Goal: Information Seeking & Learning: Learn about a topic

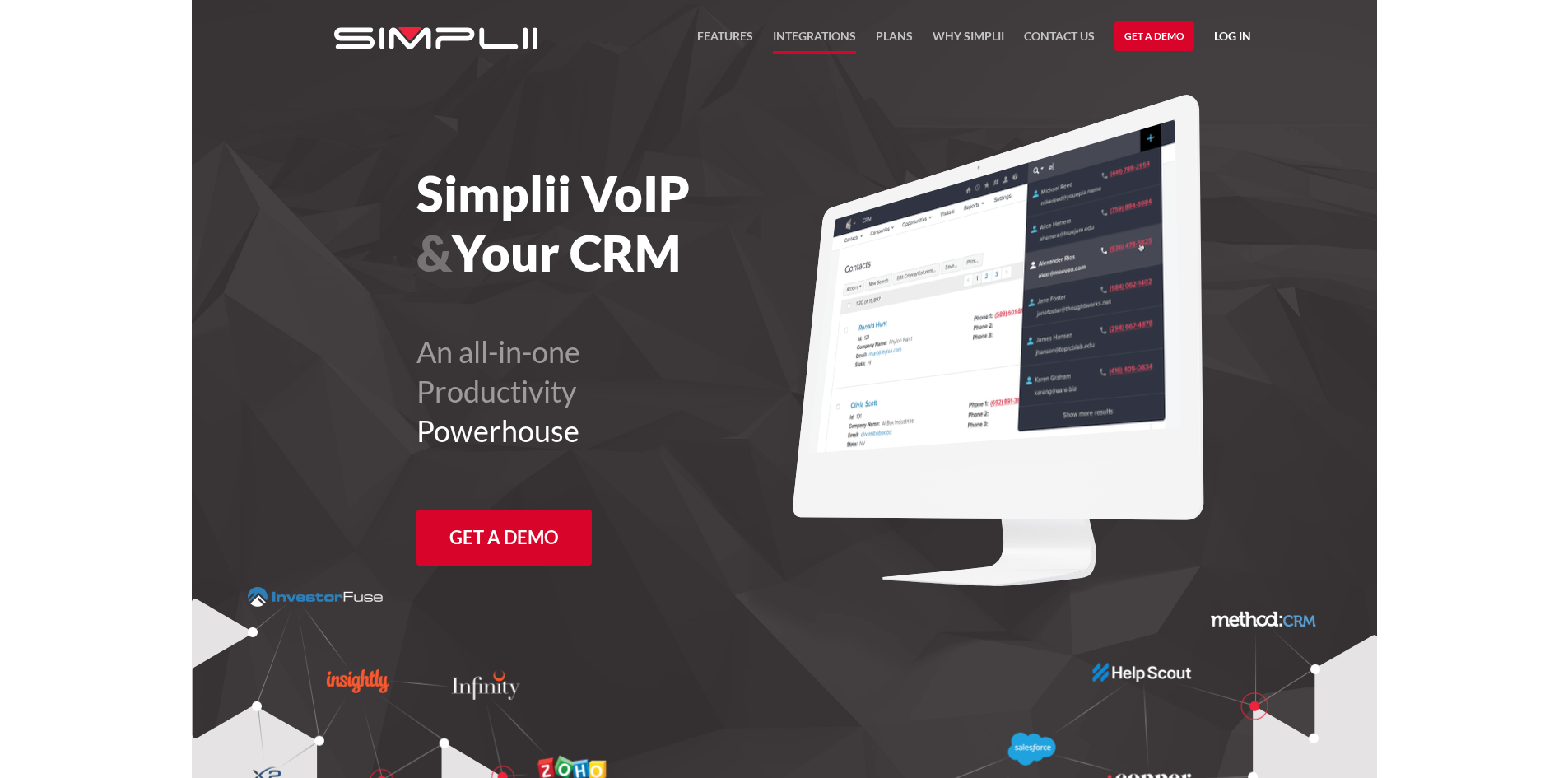
click at [831, 35] on link "Integrations" at bounding box center [814, 40] width 83 height 28
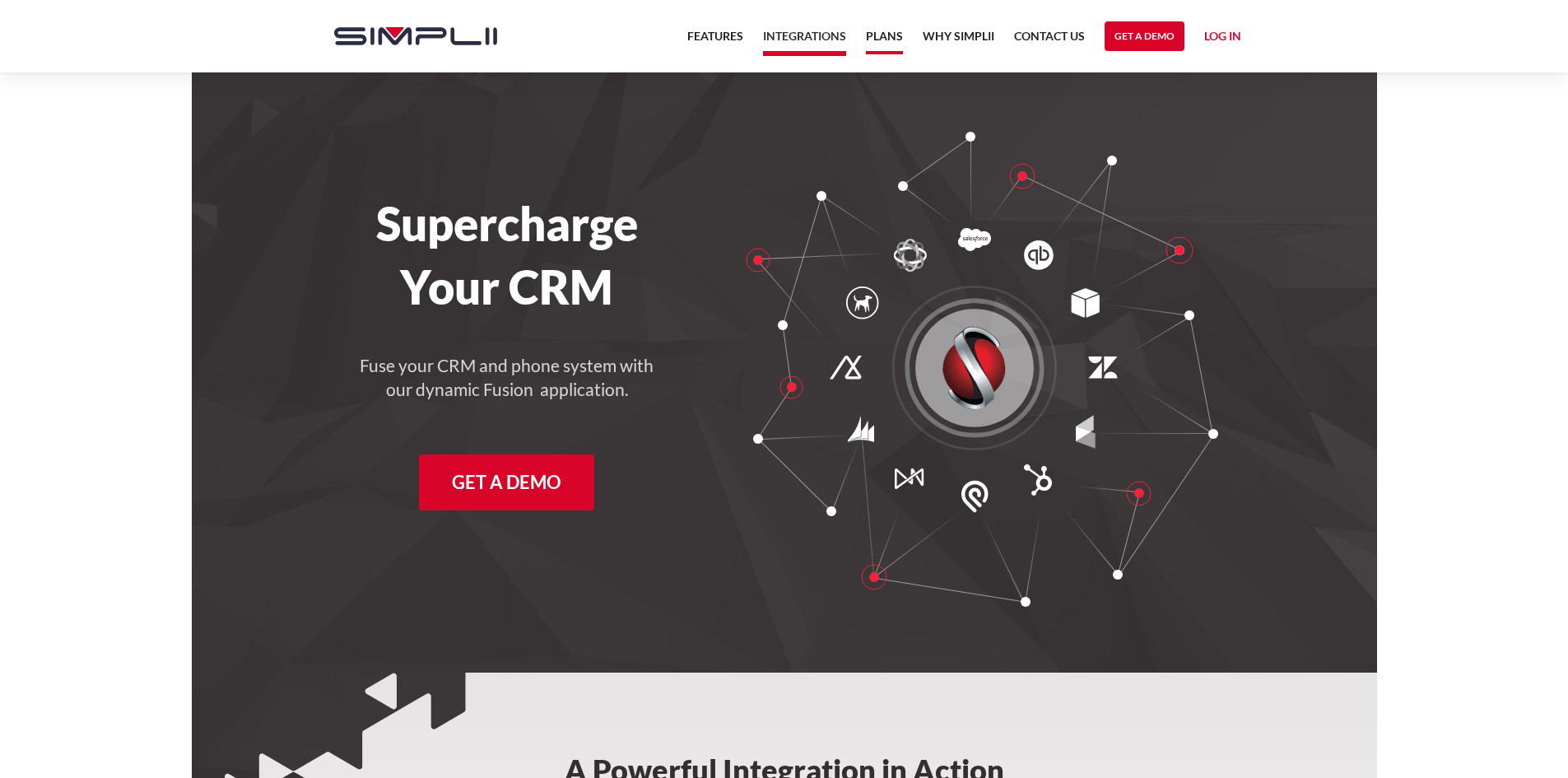
click at [875, 34] on link "Plans" at bounding box center [885, 40] width 37 height 28
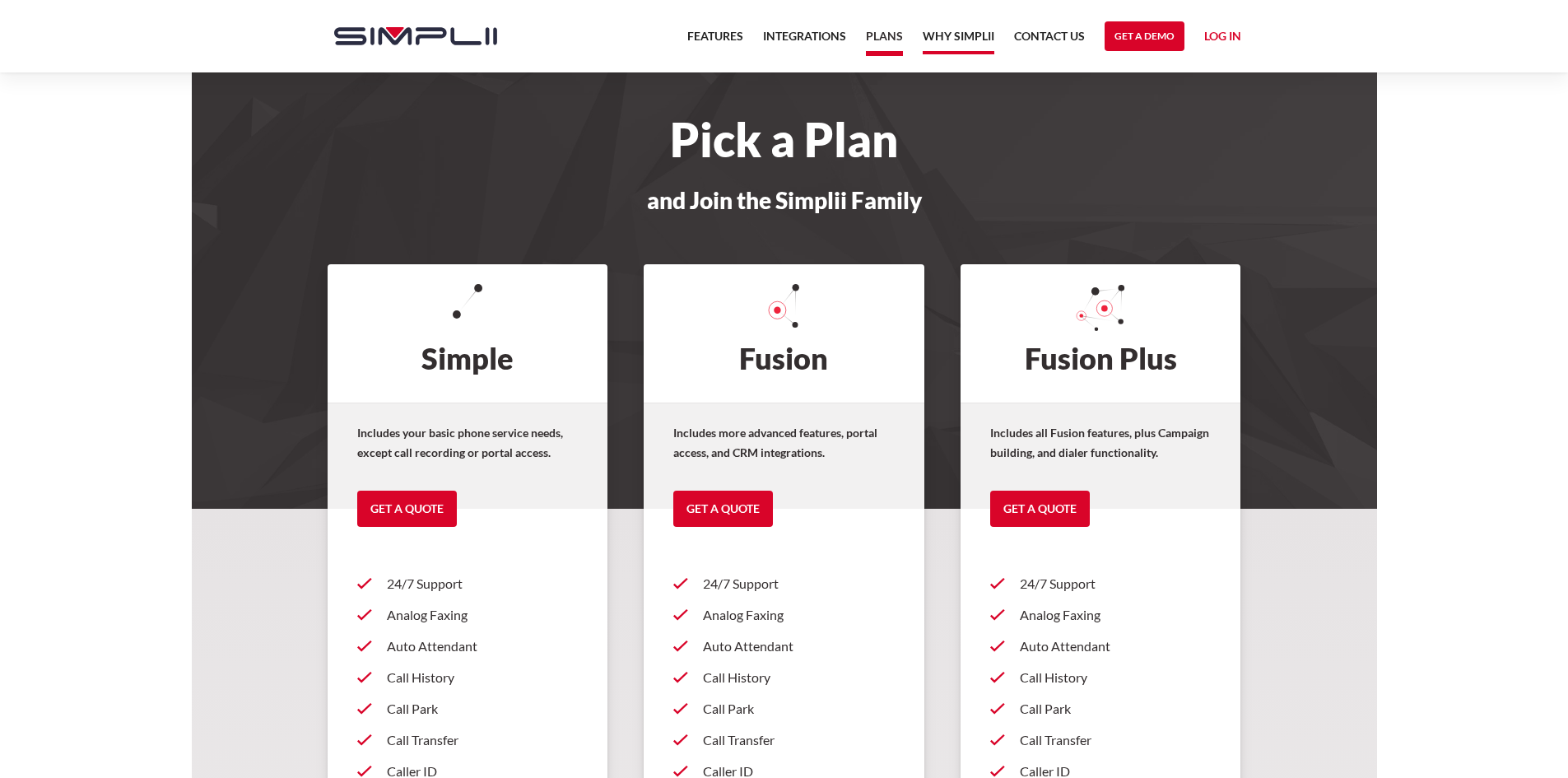
click at [956, 33] on link "Why Simplii" at bounding box center [959, 40] width 71 height 28
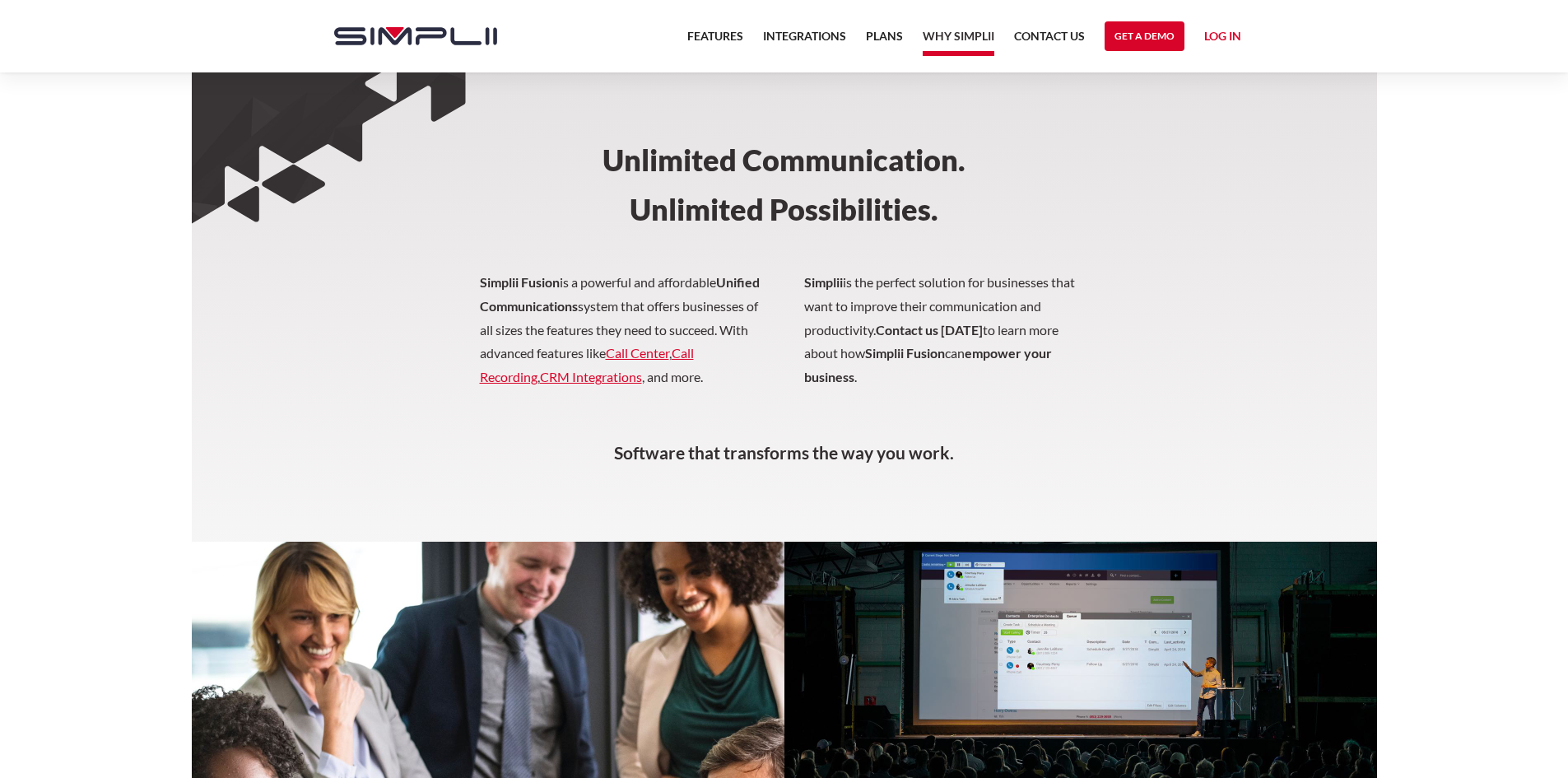
scroll to position [136, 0]
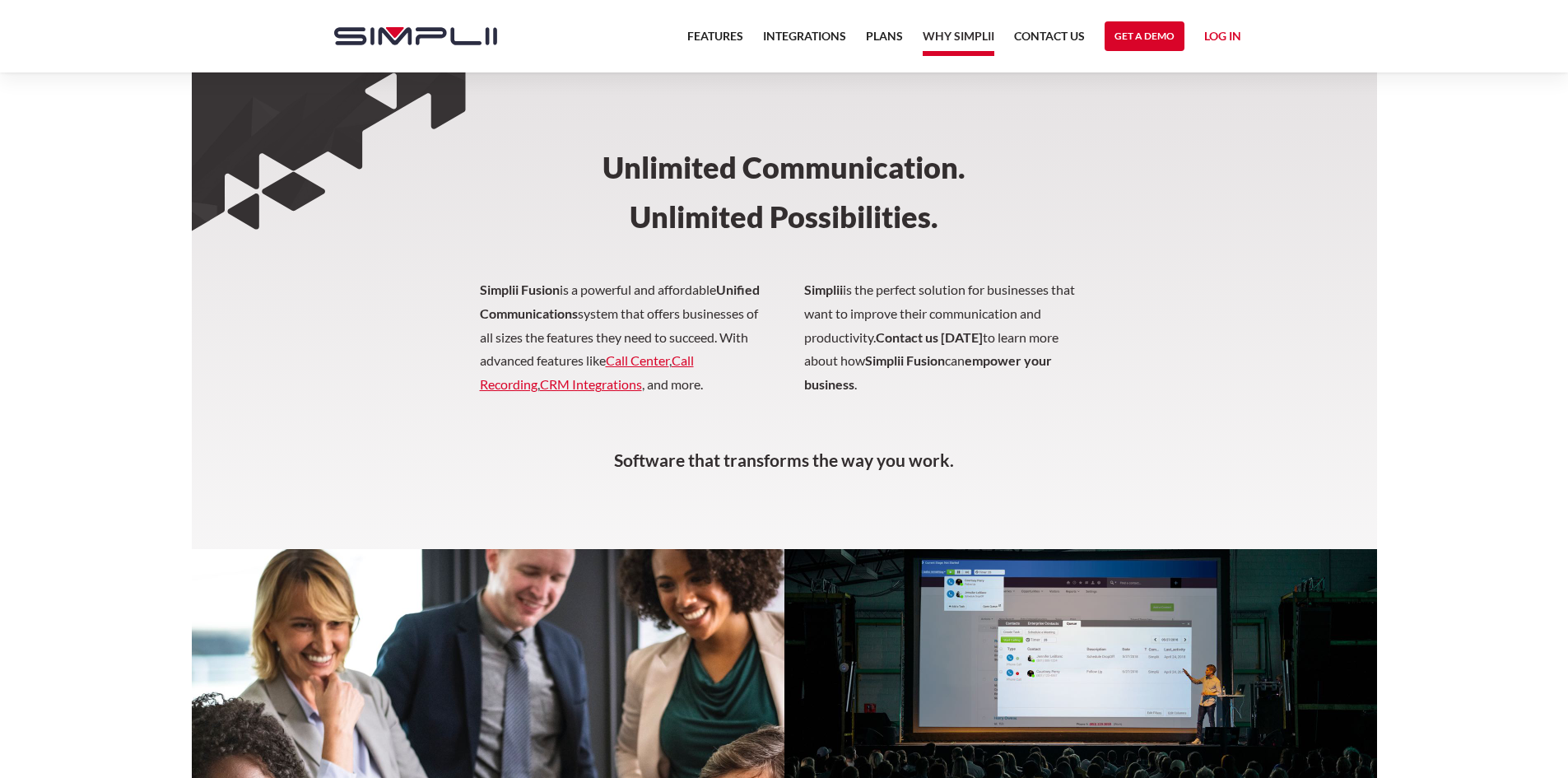
click at [600, 389] on link "CRM Integrations" at bounding box center [591, 384] width 102 height 16
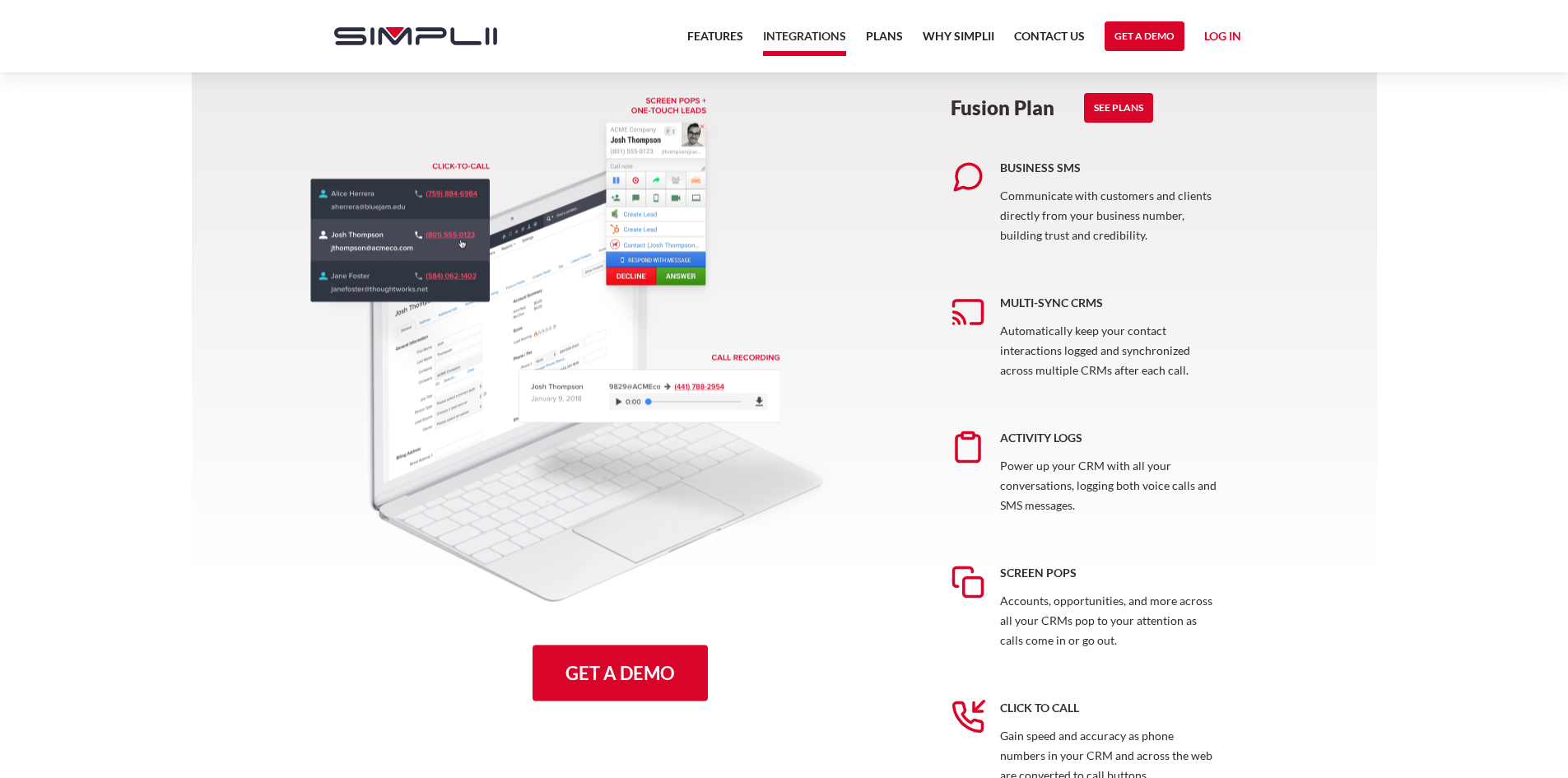
scroll to position [823, 0]
